Goal: Task Accomplishment & Management: Manage account settings

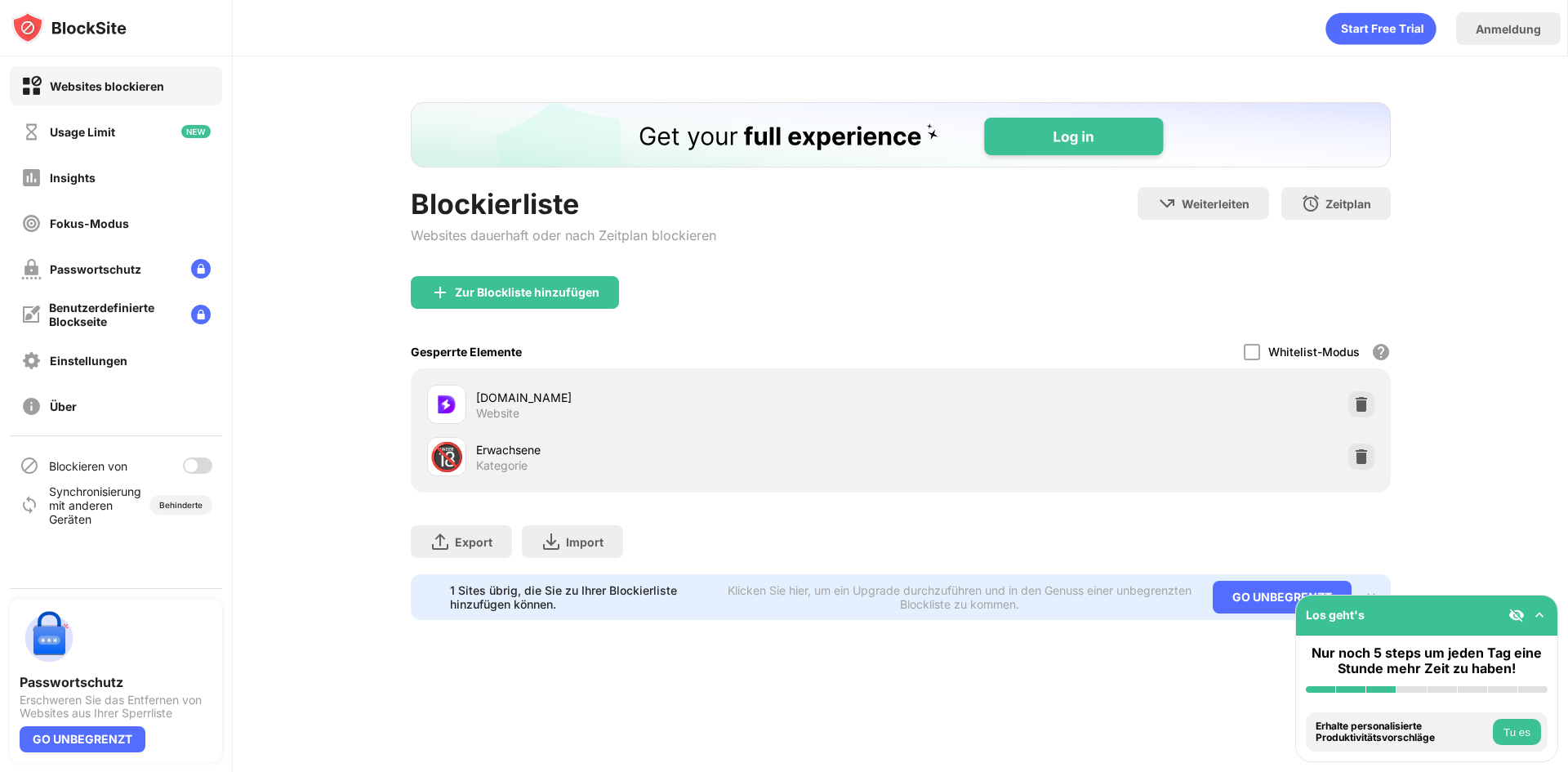
click at [201, 458] on div at bounding box center [197, 465] width 30 height 16
click at [200, 467] on div at bounding box center [204, 465] width 13 height 13
click at [187, 471] on div at bounding box center [197, 465] width 30 height 16
